Goal: Complete application form

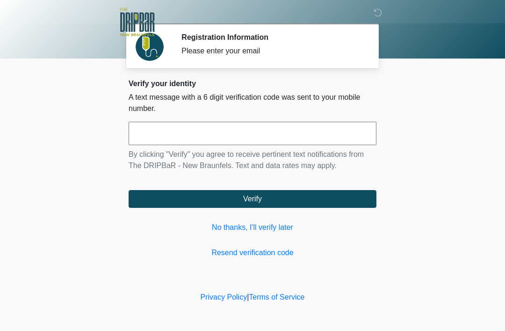
click at [262, 137] on input "text" at bounding box center [253, 133] width 248 height 23
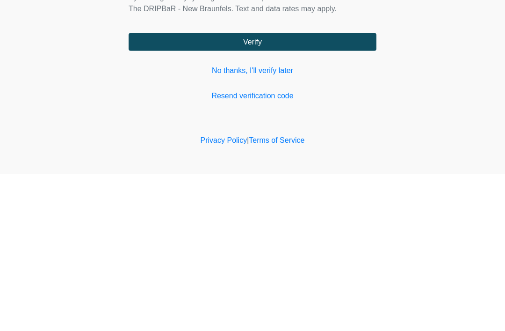
click at [284, 247] on link "Resend verification code" at bounding box center [253, 252] width 248 height 11
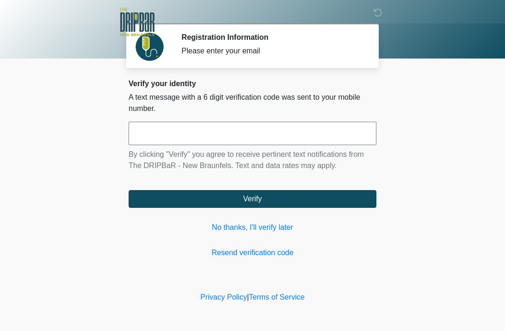
click at [275, 255] on link "Resend verification code" at bounding box center [253, 252] width 248 height 11
click at [215, 229] on link "No thanks, I'll verify later" at bounding box center [253, 227] width 248 height 11
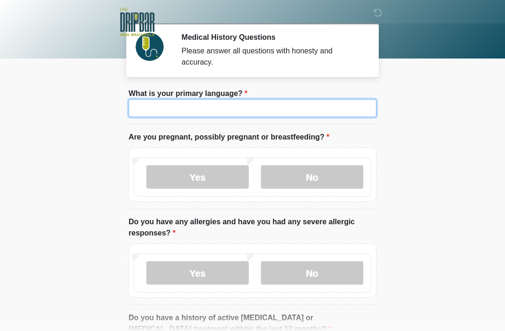
click at [343, 100] on input "What is your primary language?" at bounding box center [253, 108] width 248 height 18
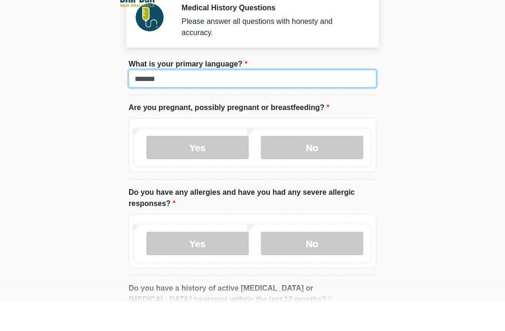
type input "*******"
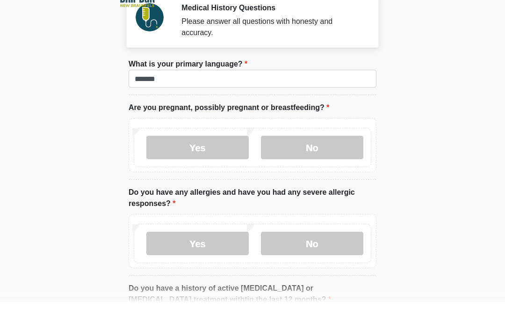
click at [357, 165] on label "No" at bounding box center [312, 176] width 102 height 23
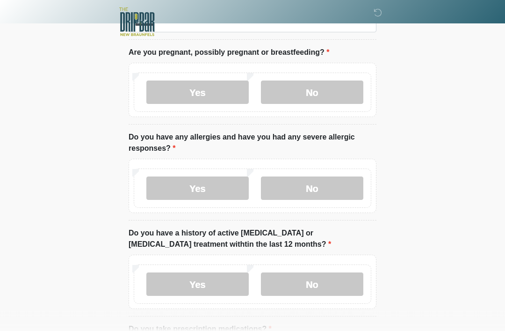
click at [342, 188] on label "No" at bounding box center [312, 188] width 102 height 23
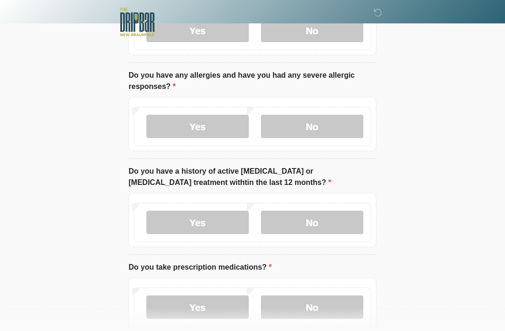
click at [348, 216] on label "No" at bounding box center [312, 221] width 102 height 23
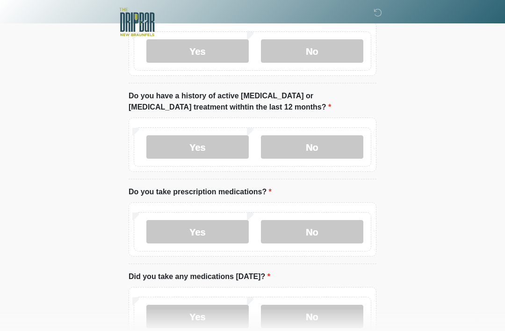
click at [344, 226] on label "No" at bounding box center [312, 231] width 102 height 23
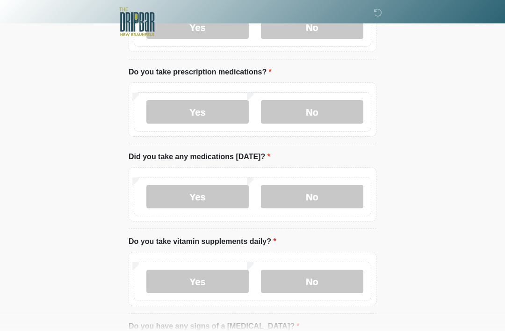
click at [341, 194] on label "No" at bounding box center [312, 196] width 102 height 23
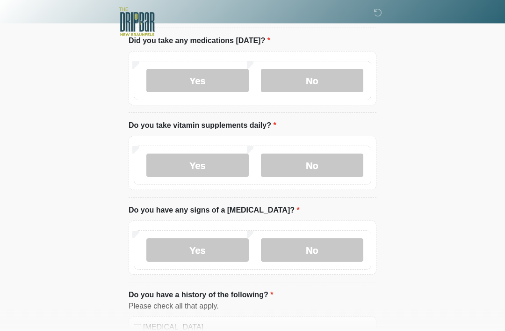
click at [348, 159] on label "No" at bounding box center [312, 165] width 102 height 23
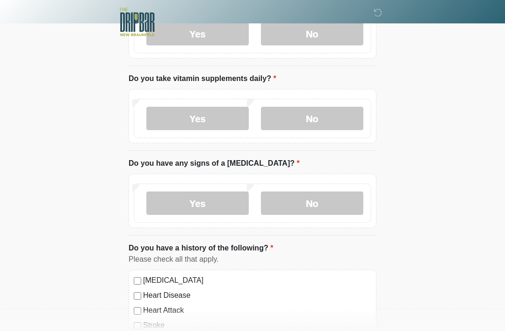
click at [350, 191] on label "No" at bounding box center [312, 202] width 102 height 23
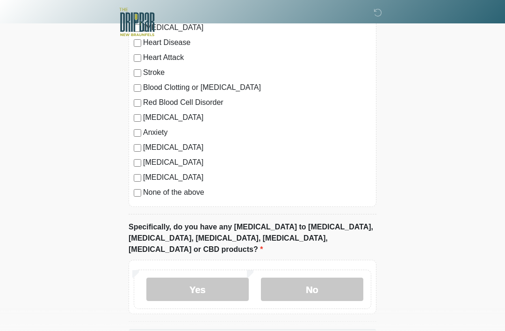
scroll to position [780, 0]
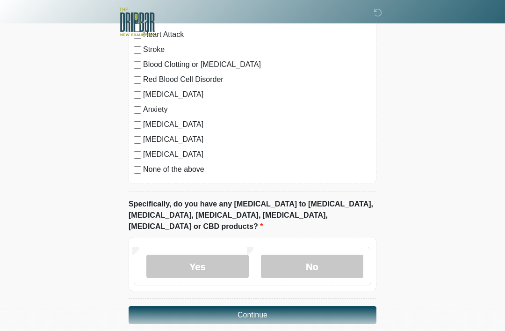
click at [337, 254] on label "No" at bounding box center [312, 265] width 102 height 23
click at [351, 306] on button "Continue" at bounding box center [253, 315] width 248 height 18
click at [350, 306] on button "Continue" at bounding box center [253, 315] width 248 height 18
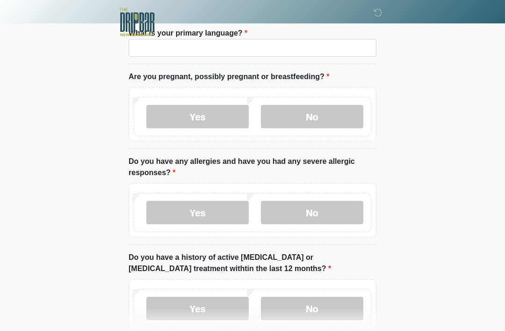
scroll to position [0, 0]
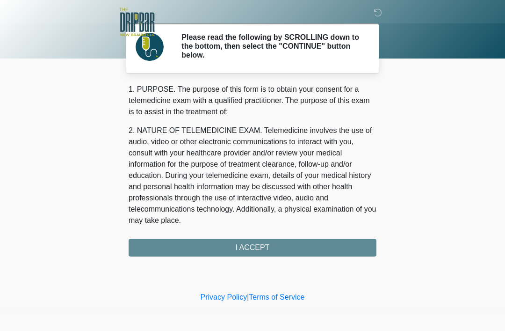
click at [333, 254] on div "1. PURPOSE. The purpose of this form is to obtain your consent for a telemedici…" at bounding box center [253, 170] width 248 height 173
click at [336, 249] on div "1. PURPOSE. The purpose of this form is to obtain your consent for a telemedici…" at bounding box center [253, 170] width 248 height 173
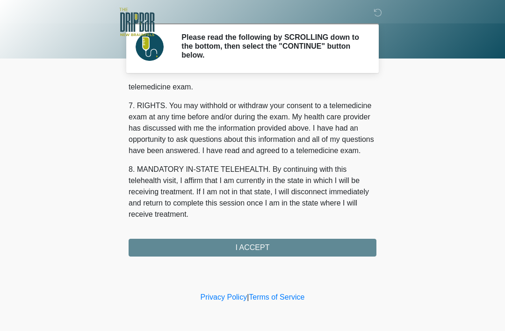
click at [322, 252] on div "1. PURPOSE. The purpose of this form is to obtain your consent for a telemedici…" at bounding box center [253, 170] width 248 height 173
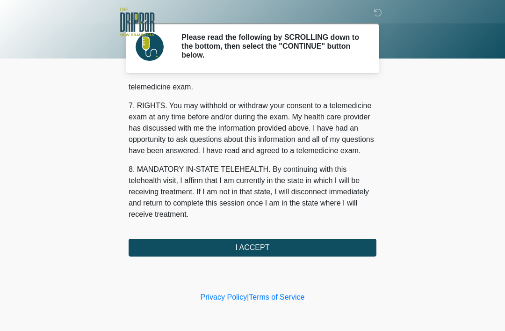
click at [323, 246] on button "I ACCEPT" at bounding box center [253, 248] width 248 height 18
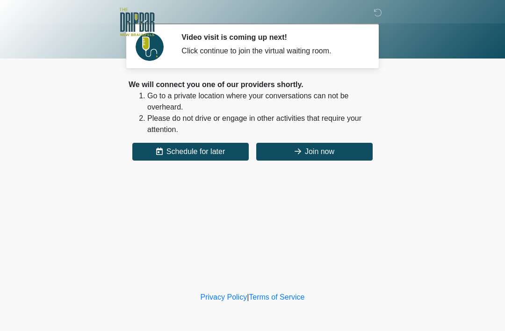
click at [340, 152] on button "Join now" at bounding box center [314, 152] width 116 height 18
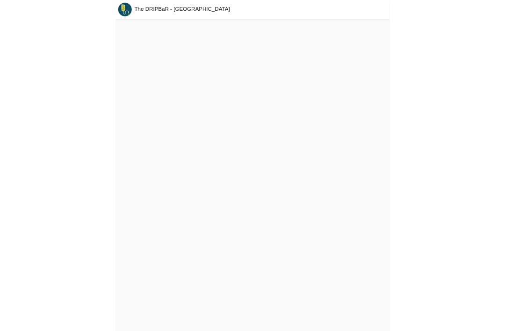
scroll to position [33, 0]
